Goal: Information Seeking & Learning: Learn about a topic

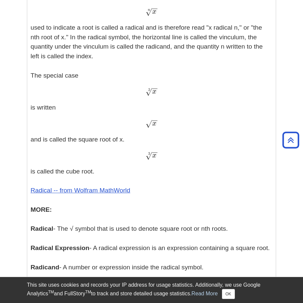
scroll to position [362, 0]
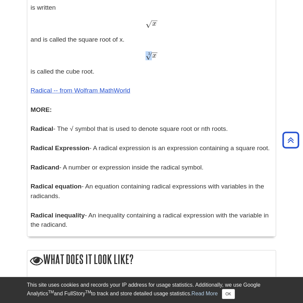
drag, startPoint x: 146, startPoint y: 58, endPoint x: 151, endPoint y: 59, distance: 4.7
click at [151, 59] on span "√" at bounding box center [149, 55] width 6 height 9
click at [72, 132] on p "Exponents - An exponent is the power p in an expression of the form a p a p The…" at bounding box center [152, 29] width 242 height 399
click at [73, 129] on p "Exponents - An exponent is the power p in an expression of the form a p a p The…" at bounding box center [152, 29] width 242 height 399
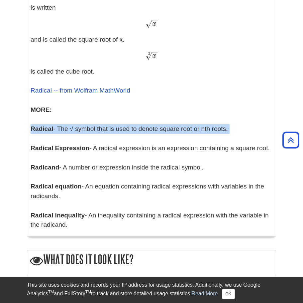
click at [73, 129] on p "Exponents - An exponent is the power p in an expression of the form a p a p The…" at bounding box center [152, 29] width 242 height 399
click at [75, 128] on p "Exponents - An exponent is the power p in an expression of the form a p a p The…" at bounding box center [152, 29] width 242 height 399
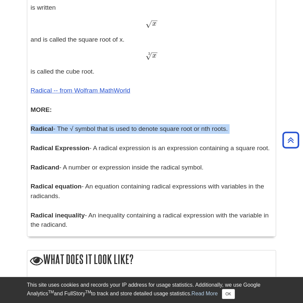
click at [75, 128] on p "Exponents - An exponent is the power p in an expression of the form a p a p The…" at bounding box center [152, 29] width 242 height 399
click at [80, 128] on p "Exponents - An exponent is the power p in an expression of the form a p a p The…" at bounding box center [152, 29] width 242 height 399
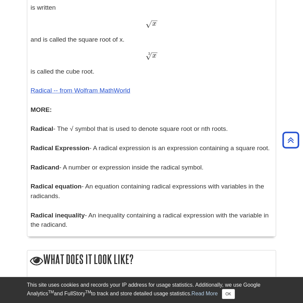
click at [109, 144] on p "Exponents - An exponent is the power p in an expression of the form a p a p The…" at bounding box center [152, 29] width 242 height 399
click at [83, 129] on p "Exponents - An exponent is the power p in an expression of the form a p a p The…" at bounding box center [152, 29] width 242 height 399
click at [74, 127] on p "Exponents - An exponent is the power p in an expression of the form a p a p The…" at bounding box center [152, 29] width 242 height 399
copy p "√"
